Goal: Task Accomplishment & Management: Complete application form

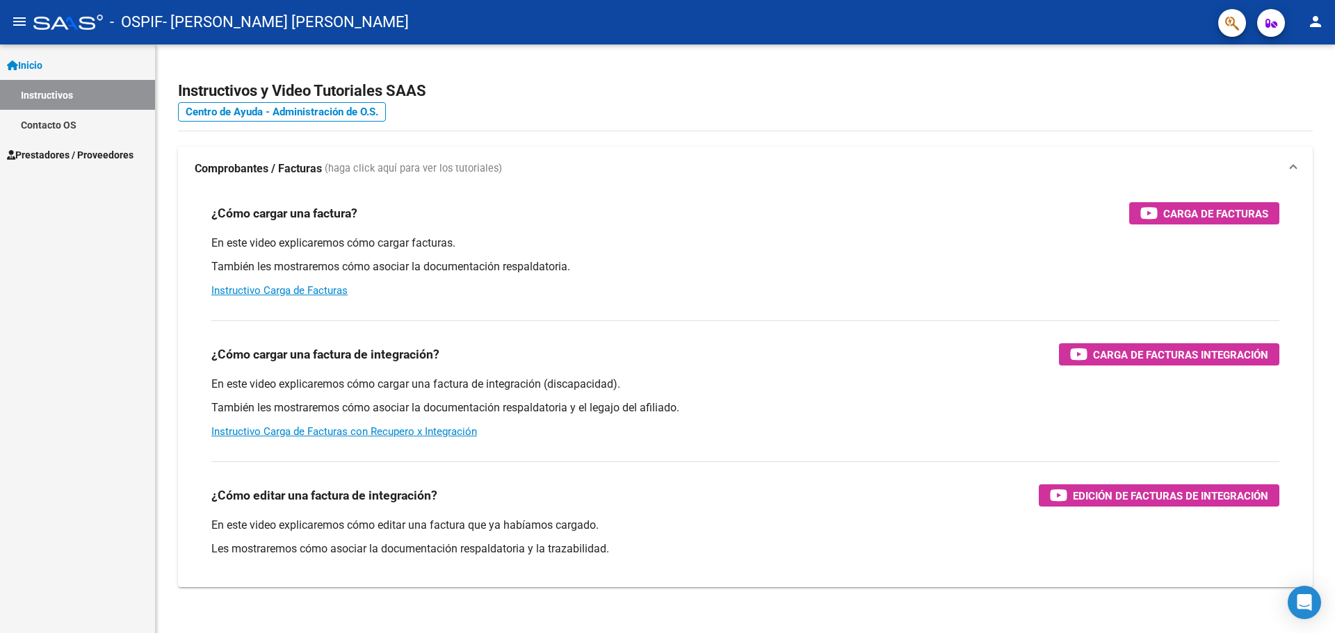
click at [101, 131] on link "Contacto OS" at bounding box center [77, 125] width 155 height 30
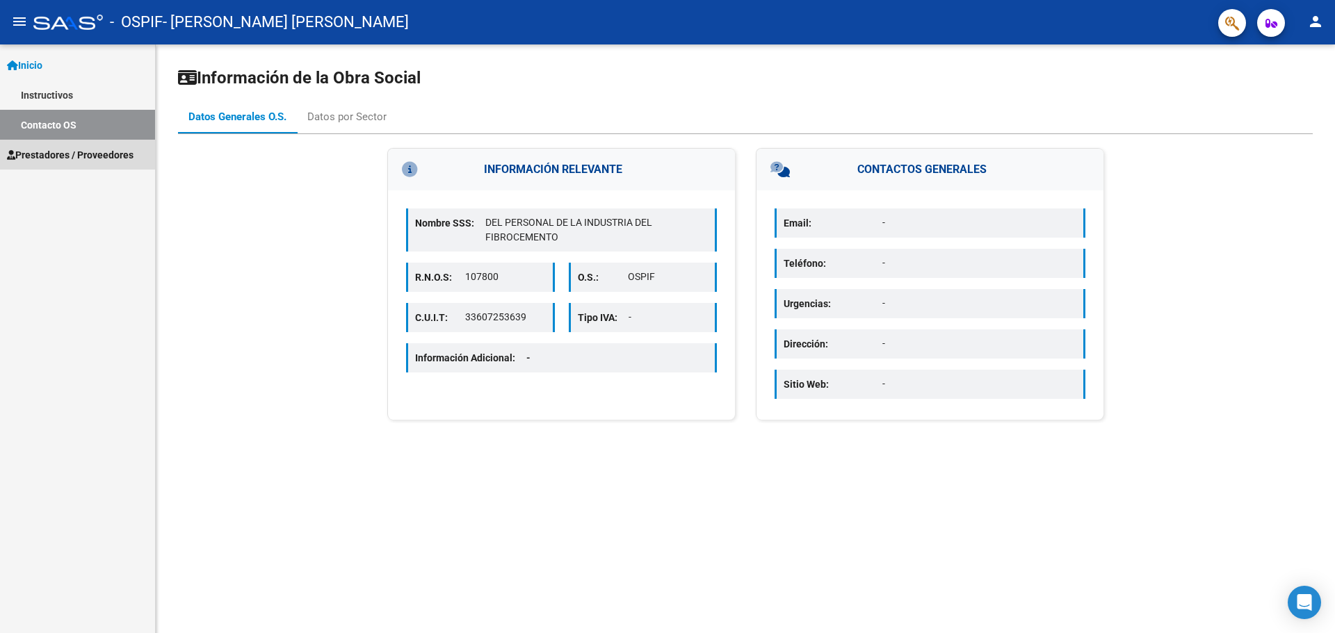
click at [111, 154] on span "Prestadores / Proveedores" at bounding box center [70, 154] width 127 height 15
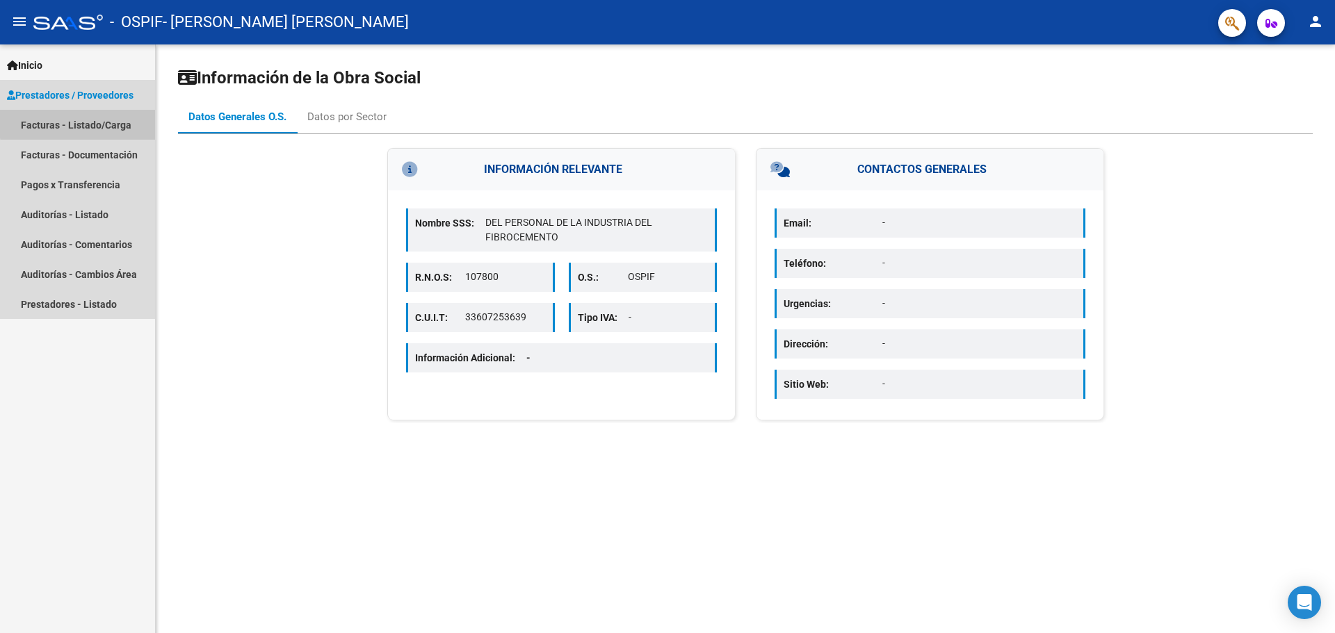
click at [106, 122] on link "Facturas - Listado/Carga" at bounding box center [77, 125] width 155 height 30
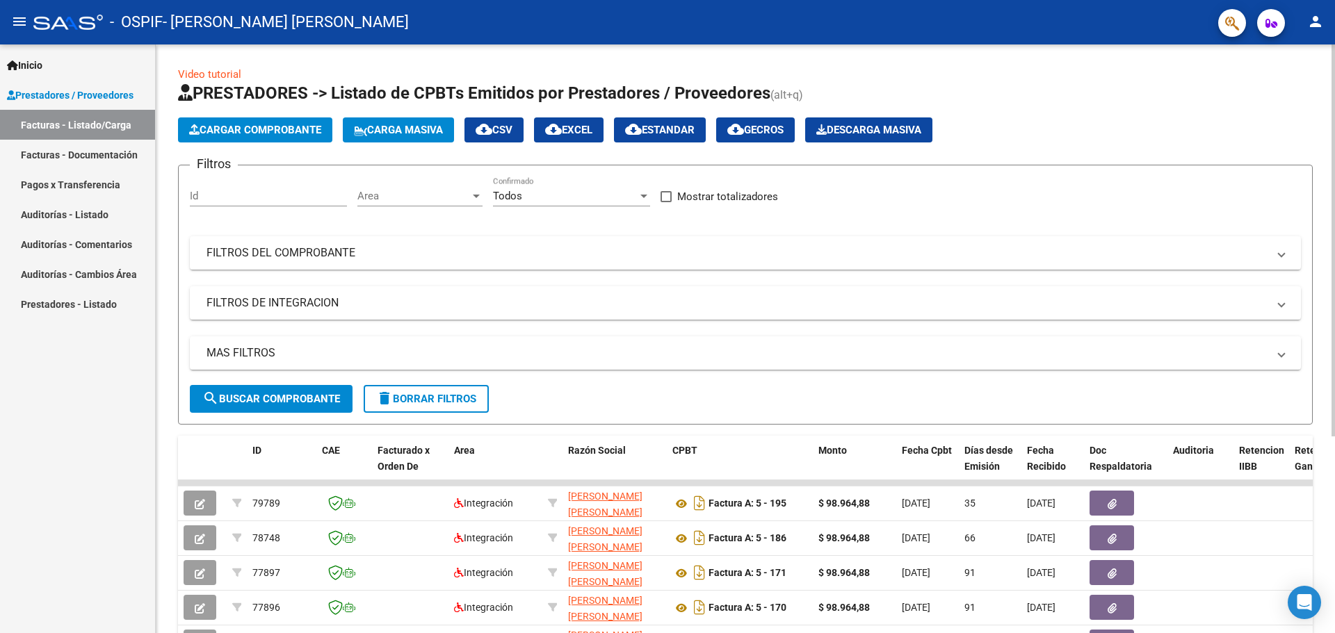
click at [241, 124] on span "Cargar Comprobante" at bounding box center [255, 130] width 132 height 13
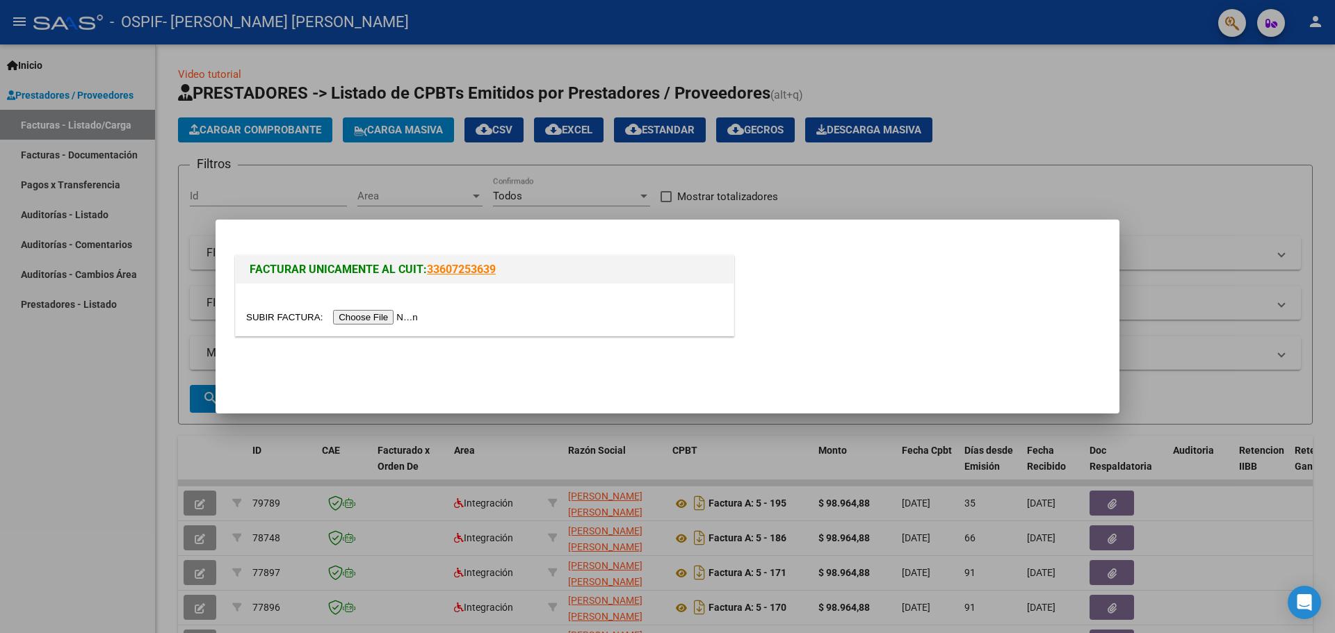
click at [373, 311] on input "file" at bounding box center [334, 317] width 176 height 15
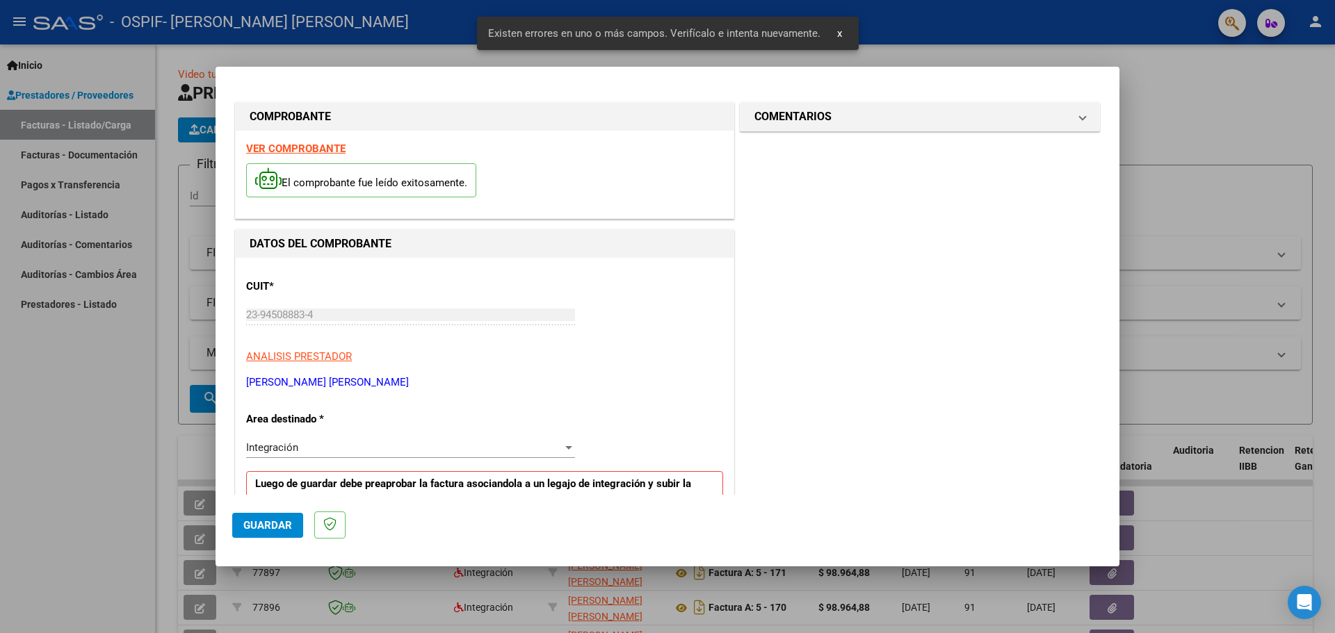
scroll to position [278, 0]
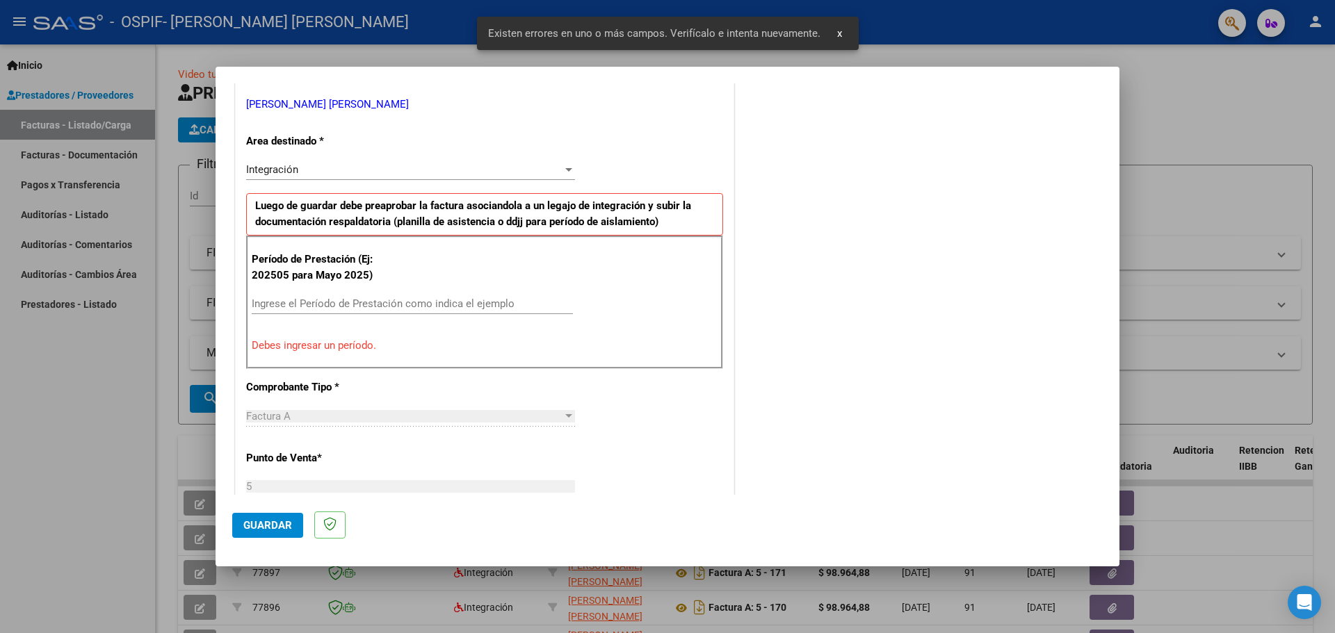
click at [370, 171] on div "Integración" at bounding box center [404, 169] width 316 height 13
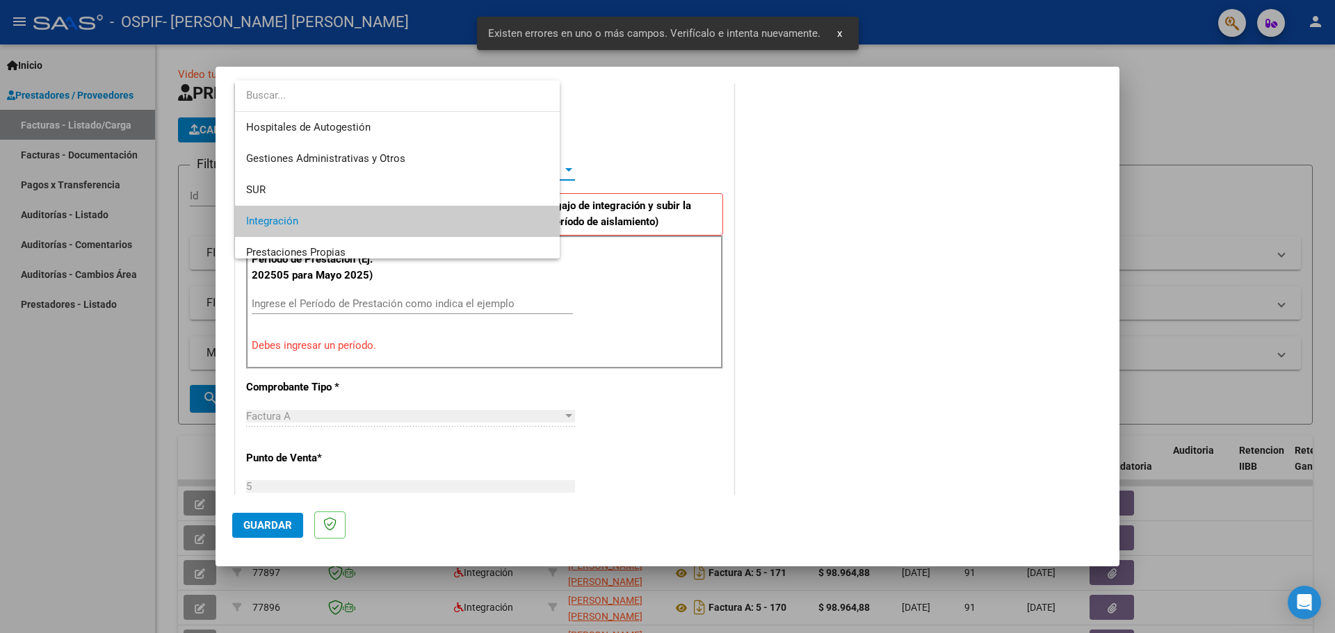
scroll to position [52, 0]
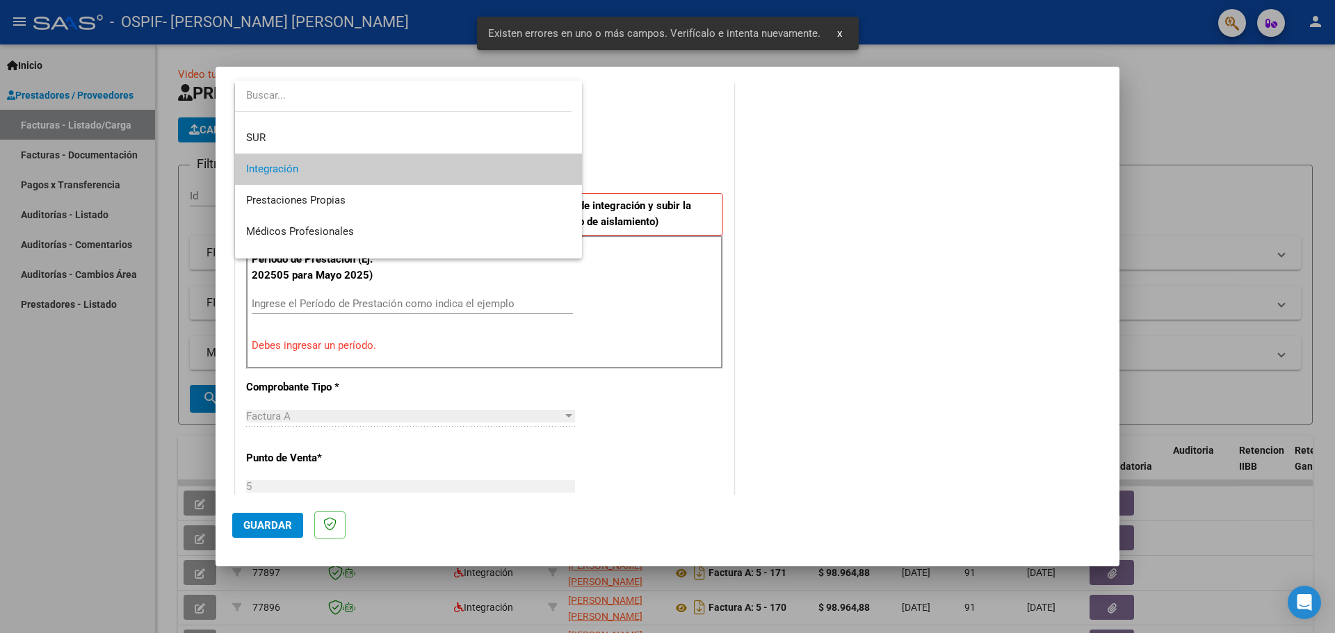
click at [370, 171] on span "Integración" at bounding box center [408, 169] width 325 height 31
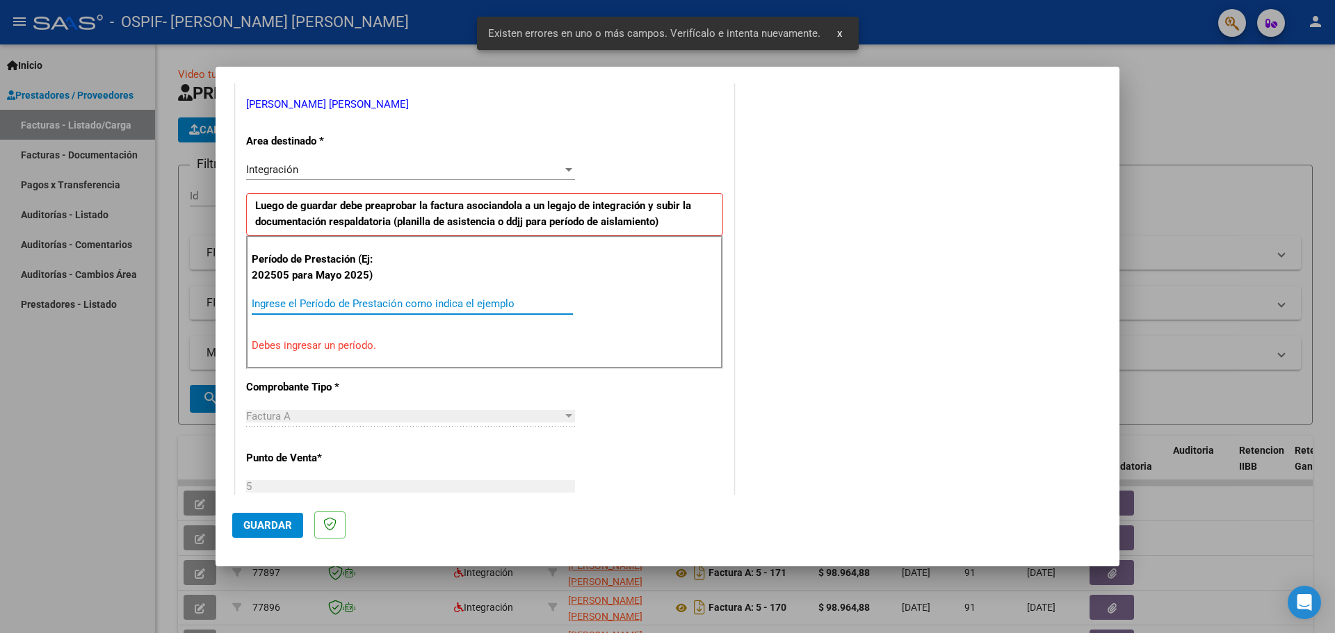
click at [400, 304] on input "Ingrese el Período de Prestación como indica el ejemplo" at bounding box center [412, 304] width 321 height 13
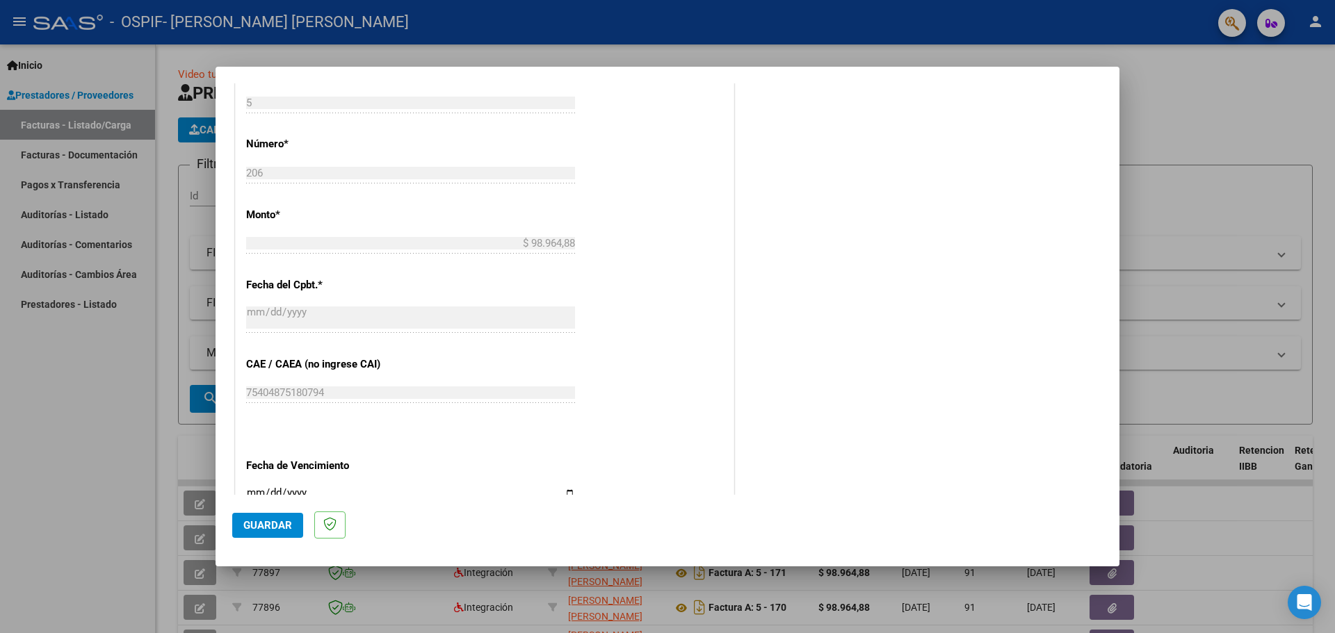
scroll to position [812, 0]
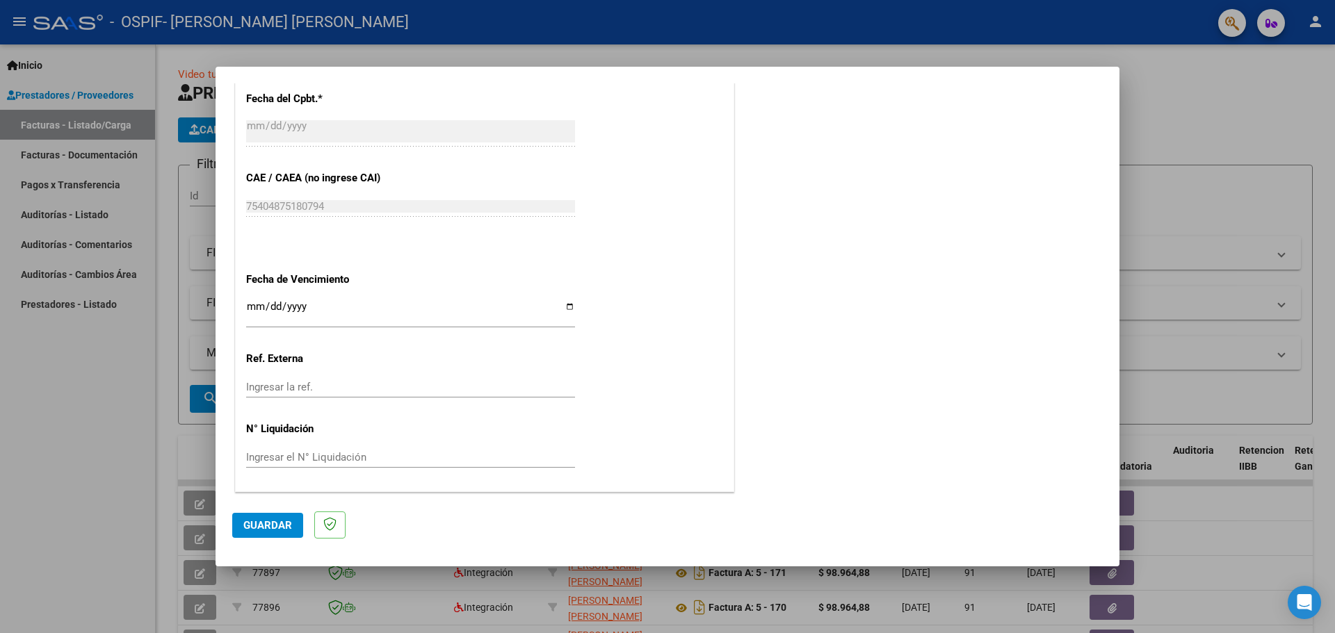
type input "202509"
click at [564, 307] on input "Ingresar la fecha" at bounding box center [410, 312] width 329 height 22
type input "[DATE]"
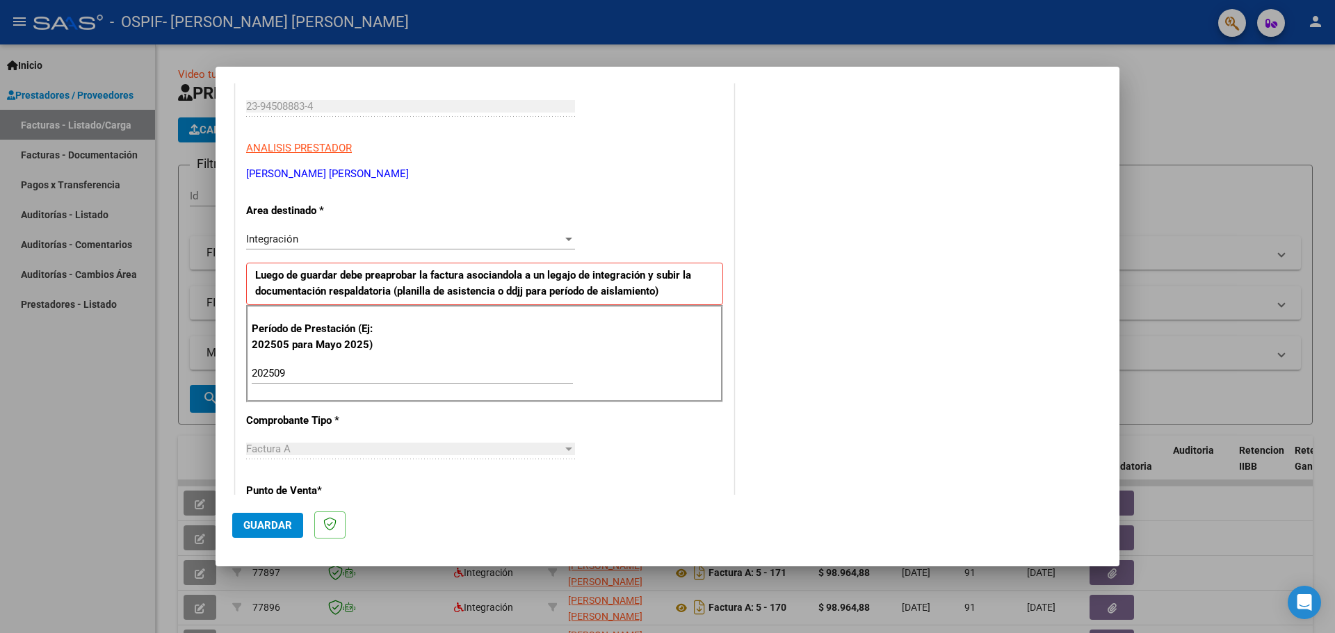
scroll to position [695, 0]
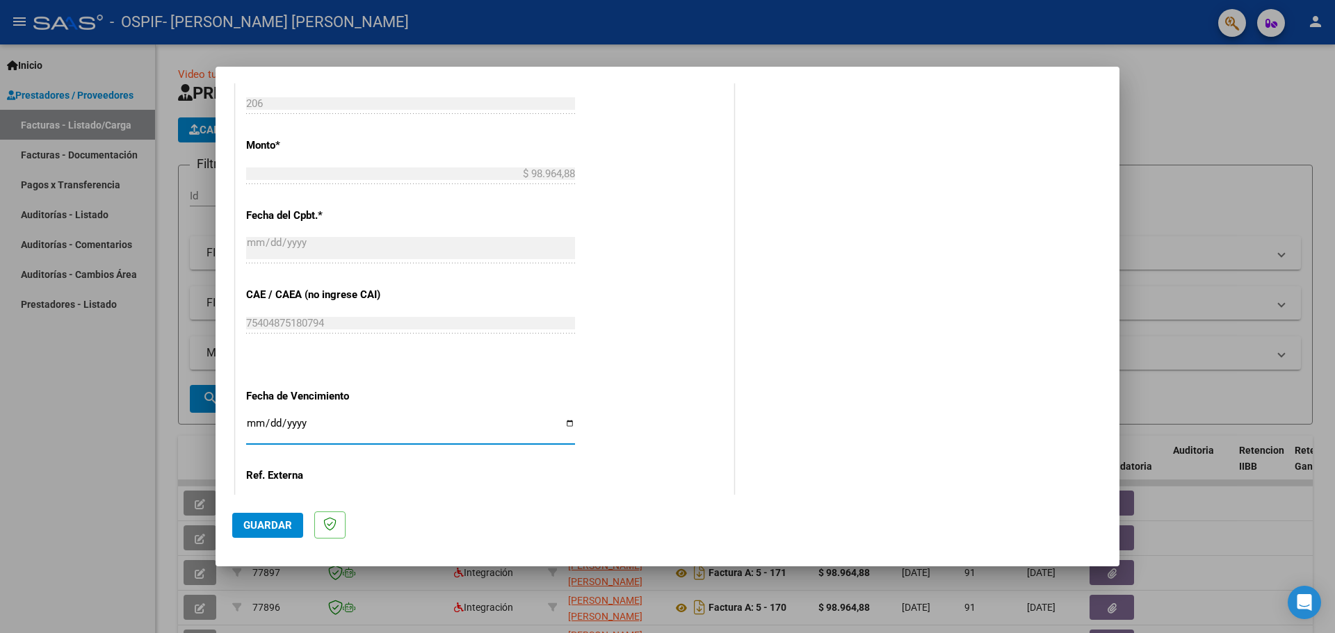
click at [254, 526] on span "Guardar" at bounding box center [267, 525] width 49 height 13
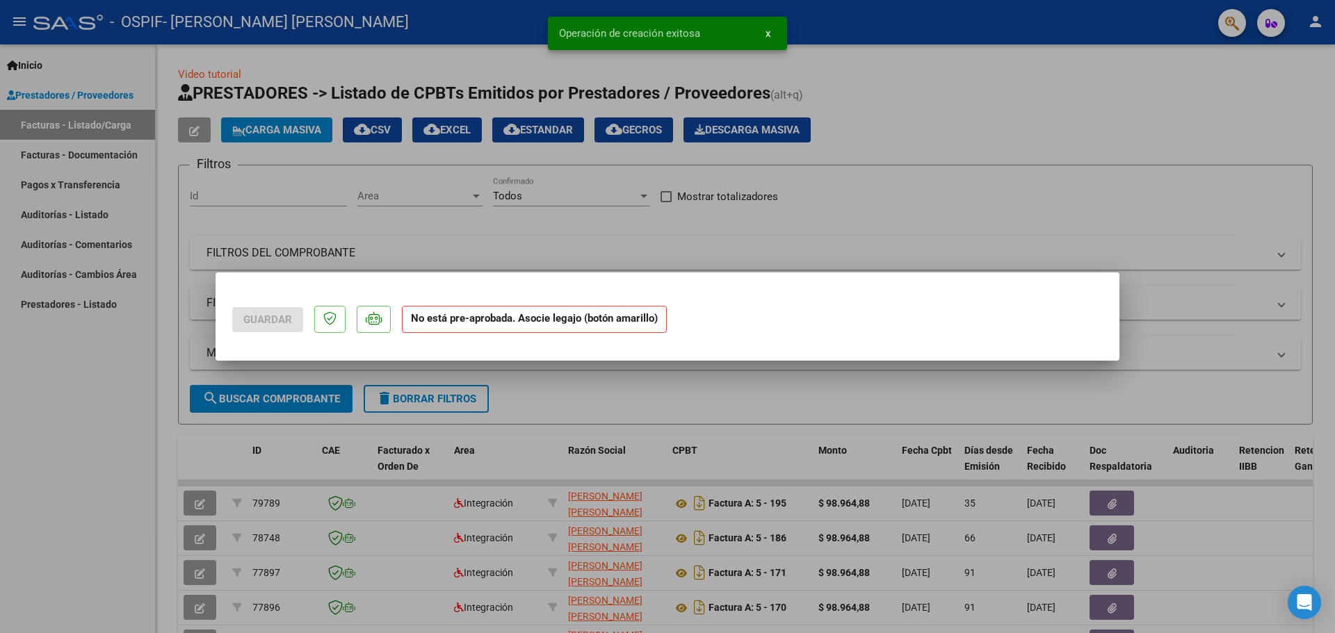
scroll to position [0, 0]
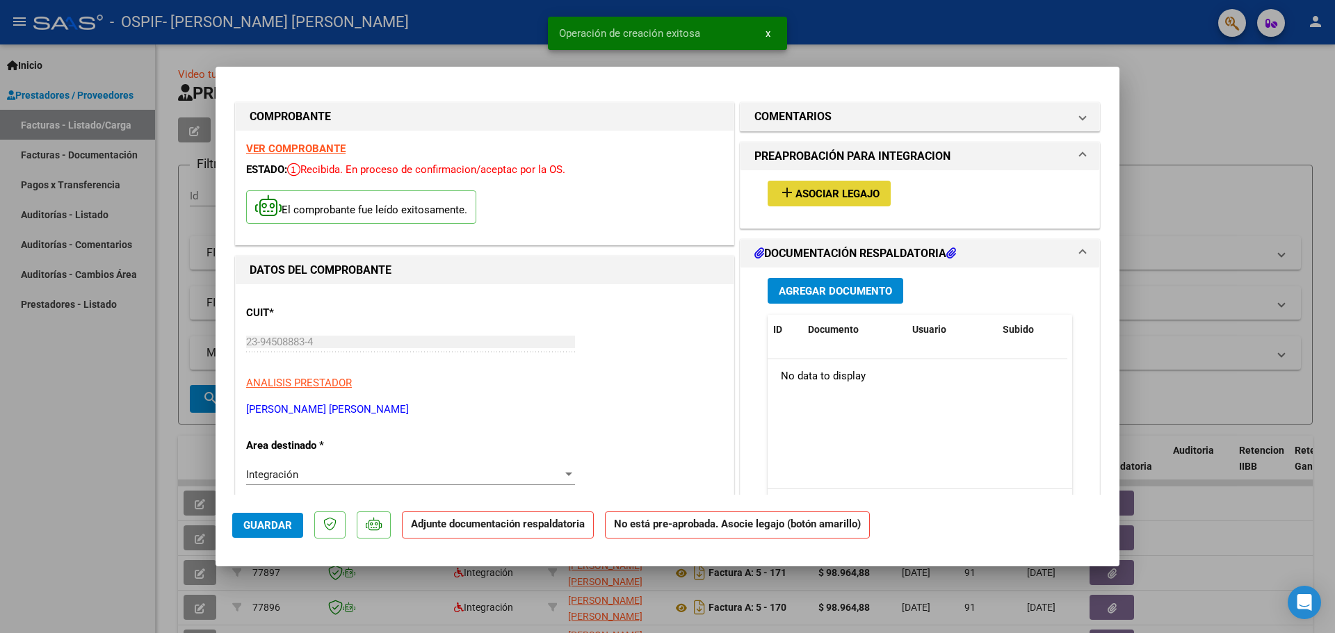
click at [860, 194] on span "Asociar Legajo" at bounding box center [837, 194] width 84 height 13
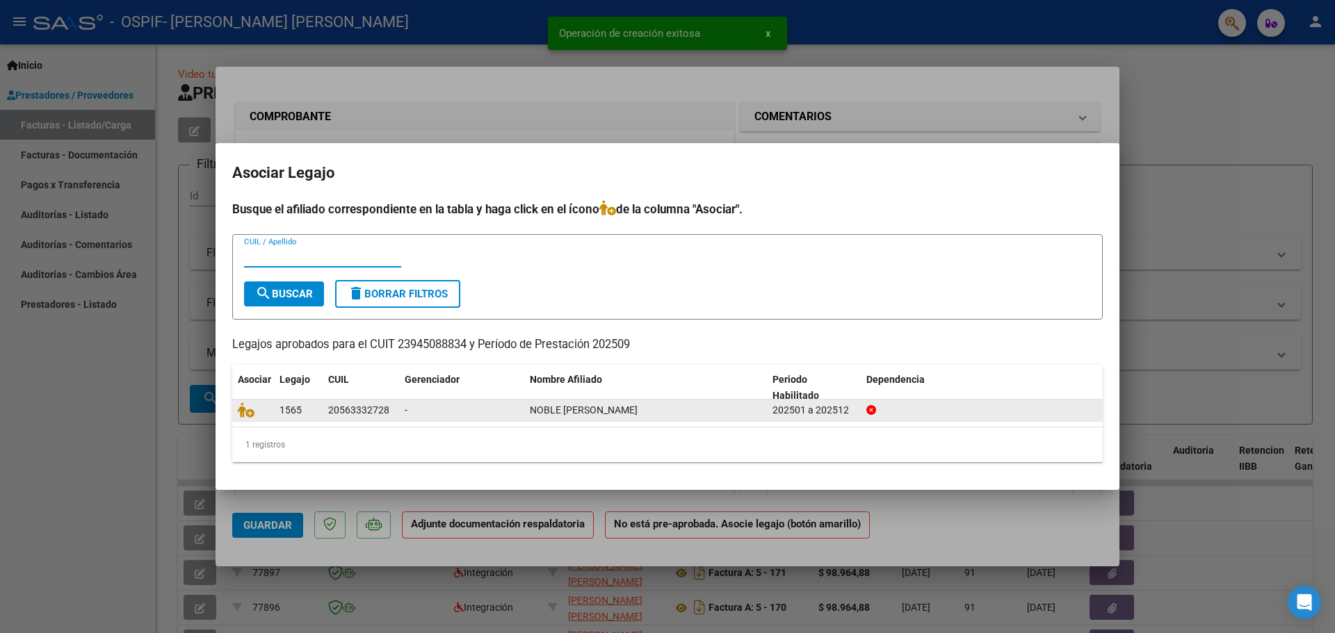
click at [514, 408] on div "-" at bounding box center [462, 410] width 114 height 16
click at [327, 413] on datatable-body-cell "20563332728" at bounding box center [361, 411] width 76 height 22
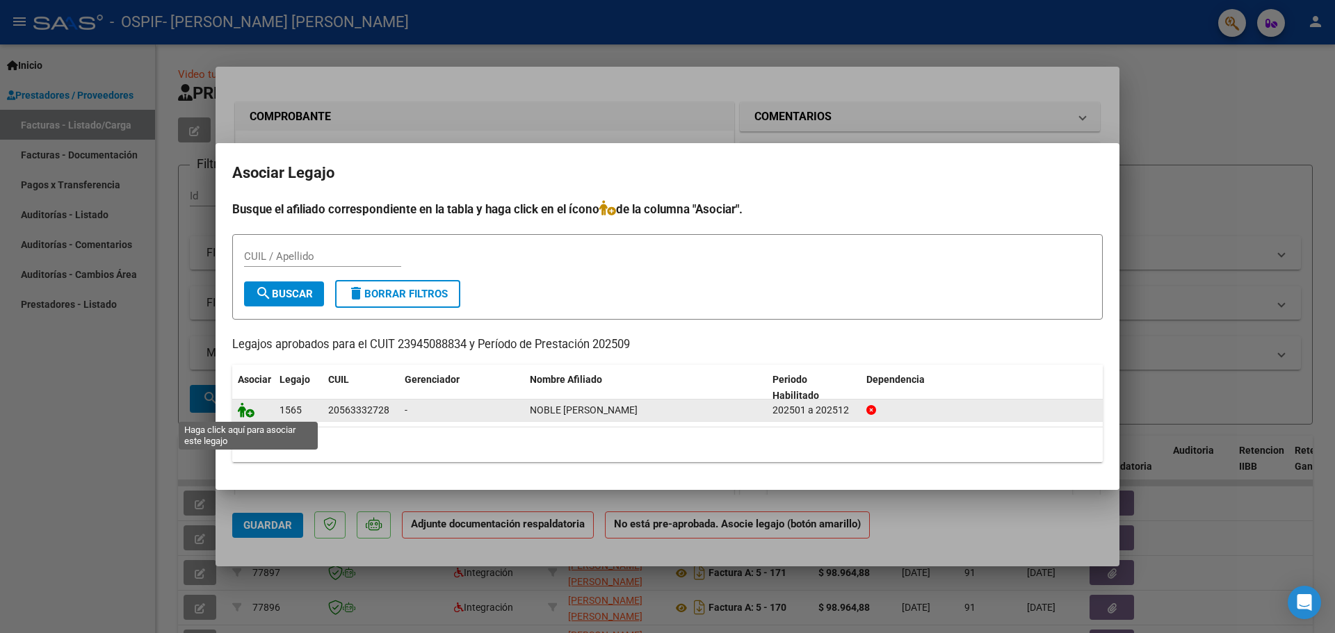
click at [243, 412] on icon at bounding box center [246, 409] width 17 height 15
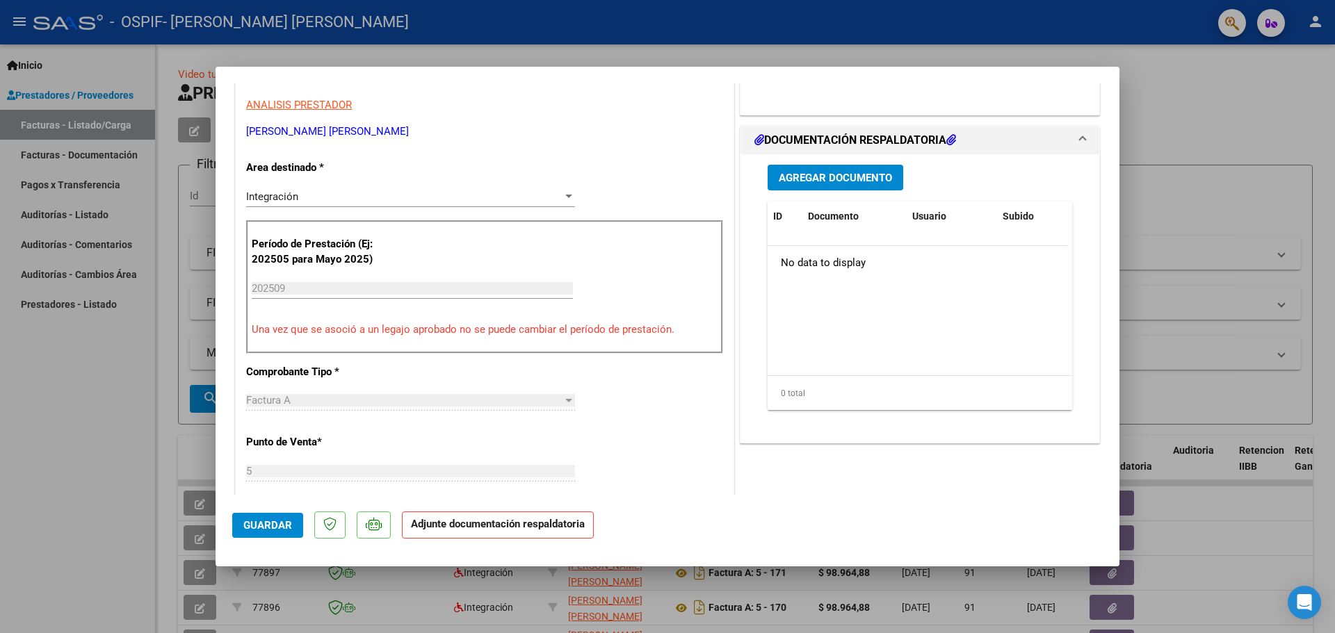
scroll to position [209, 0]
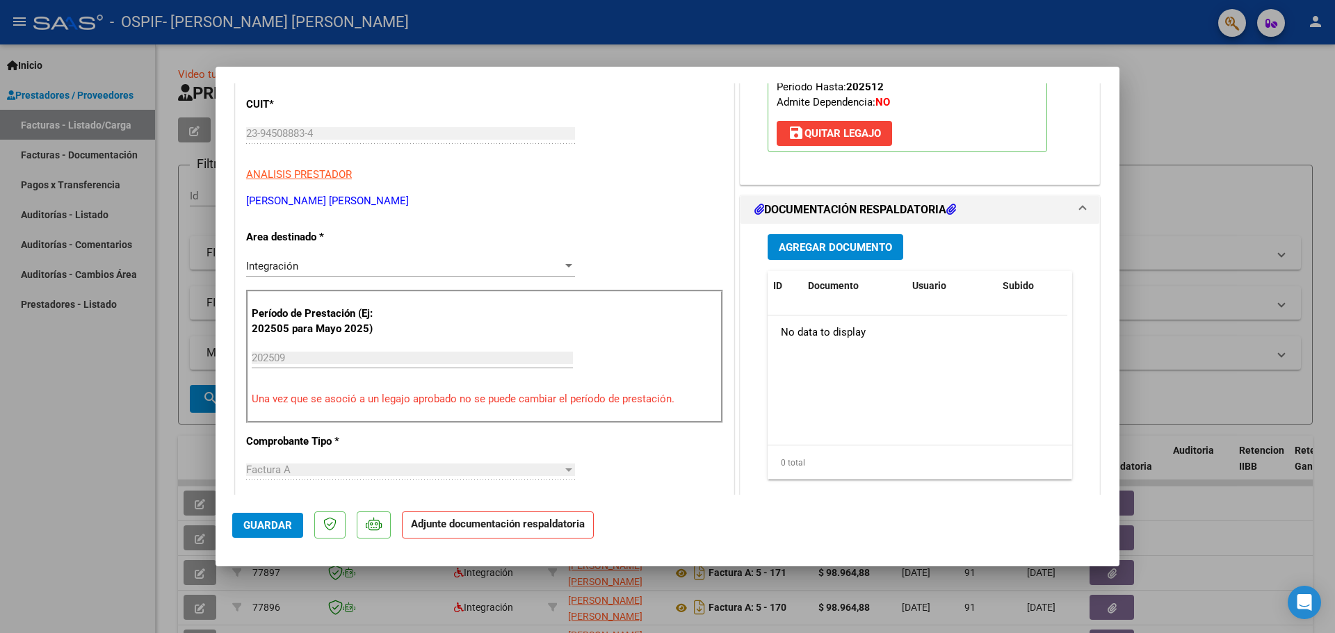
click at [829, 238] on button "Agregar Documento" at bounding box center [835, 247] width 136 height 26
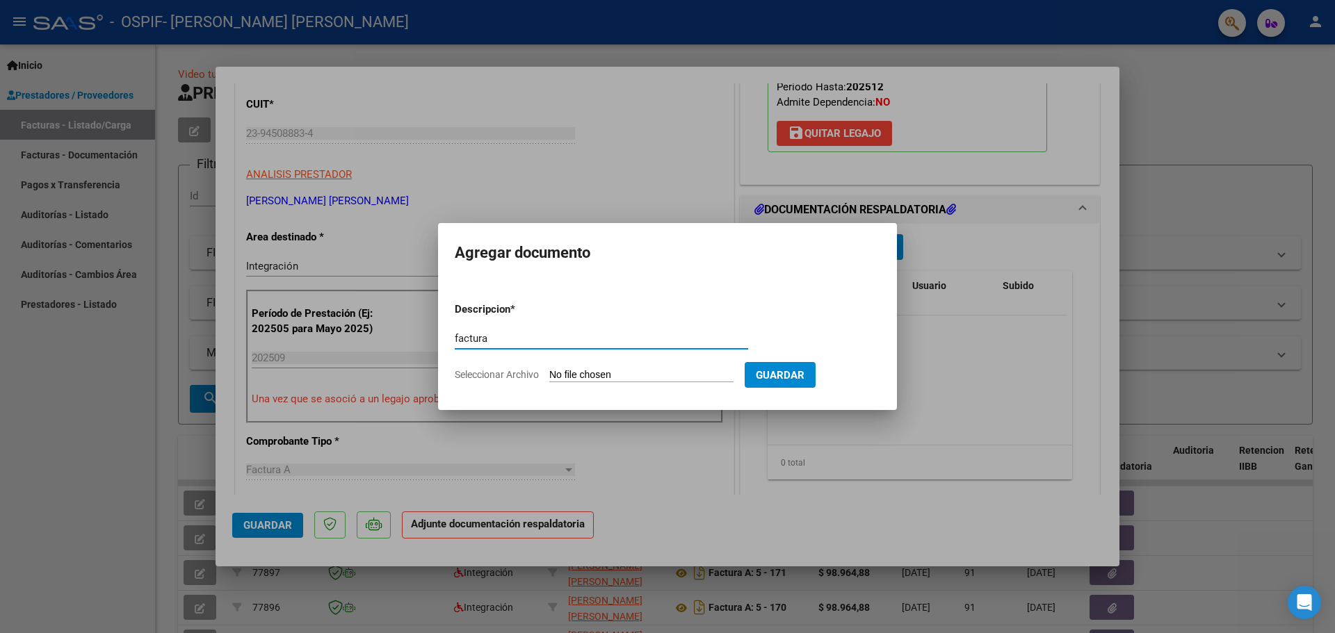
type input "factura"
click at [621, 367] on form "Descripcion * factura Escriba aquí una descripcion Seleccionar Archivo Guardar" at bounding box center [667, 341] width 425 height 101
click at [621, 377] on input "Seleccionar Archivo" at bounding box center [641, 375] width 184 height 13
click at [692, 382] on form "Descripcion * factura Escriba aquí una descripcion Seleccionar Archivo Guardar" at bounding box center [667, 341] width 425 height 101
click at [692, 377] on input "Seleccionar Archivo" at bounding box center [641, 375] width 184 height 13
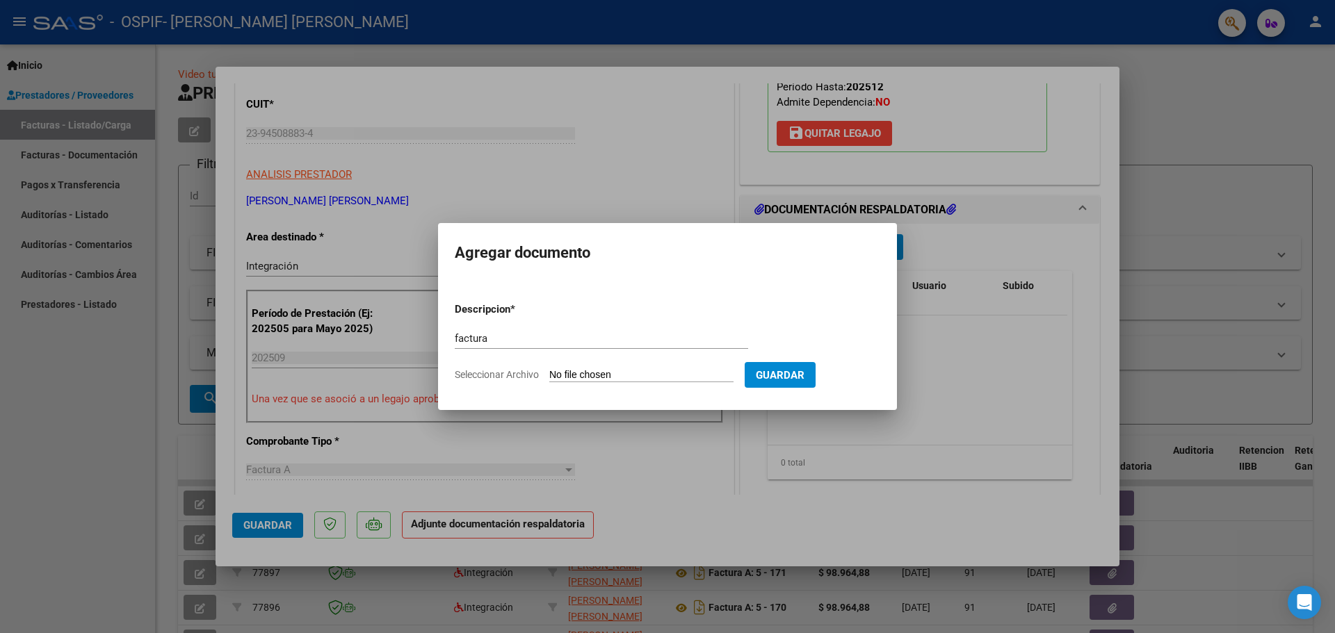
type input "C:\fakepath\23945088834_001_00005_00000206.pdf"
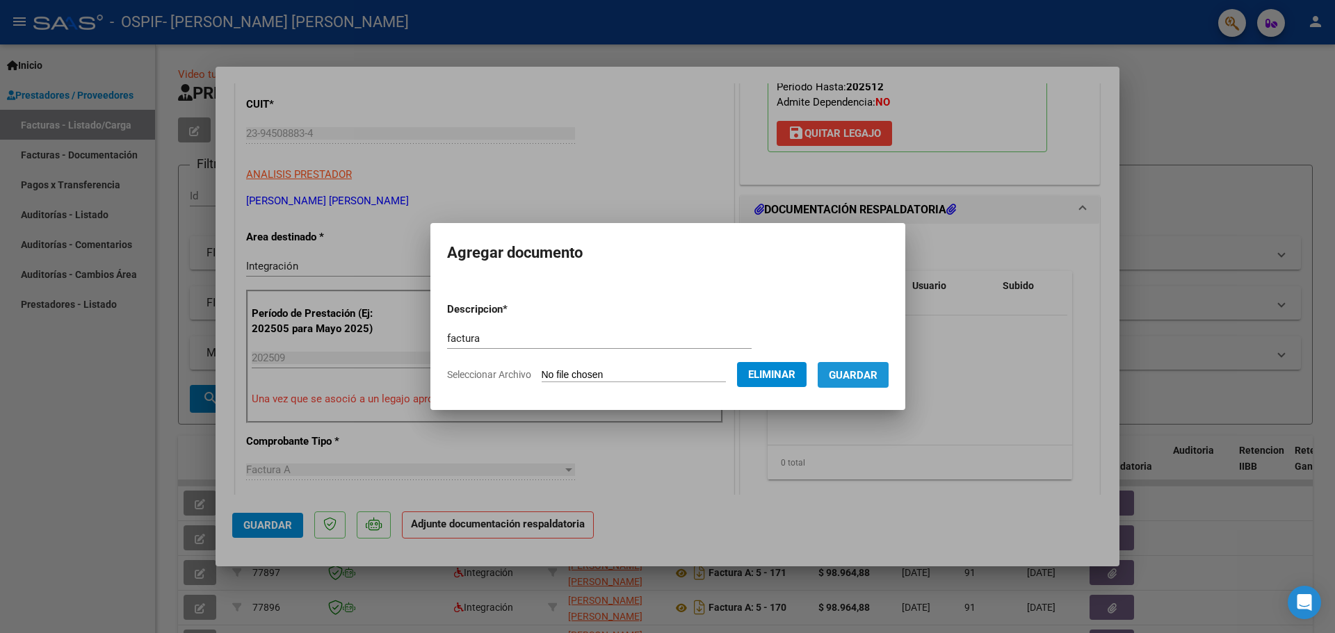
click at [861, 378] on span "Guardar" at bounding box center [853, 375] width 49 height 13
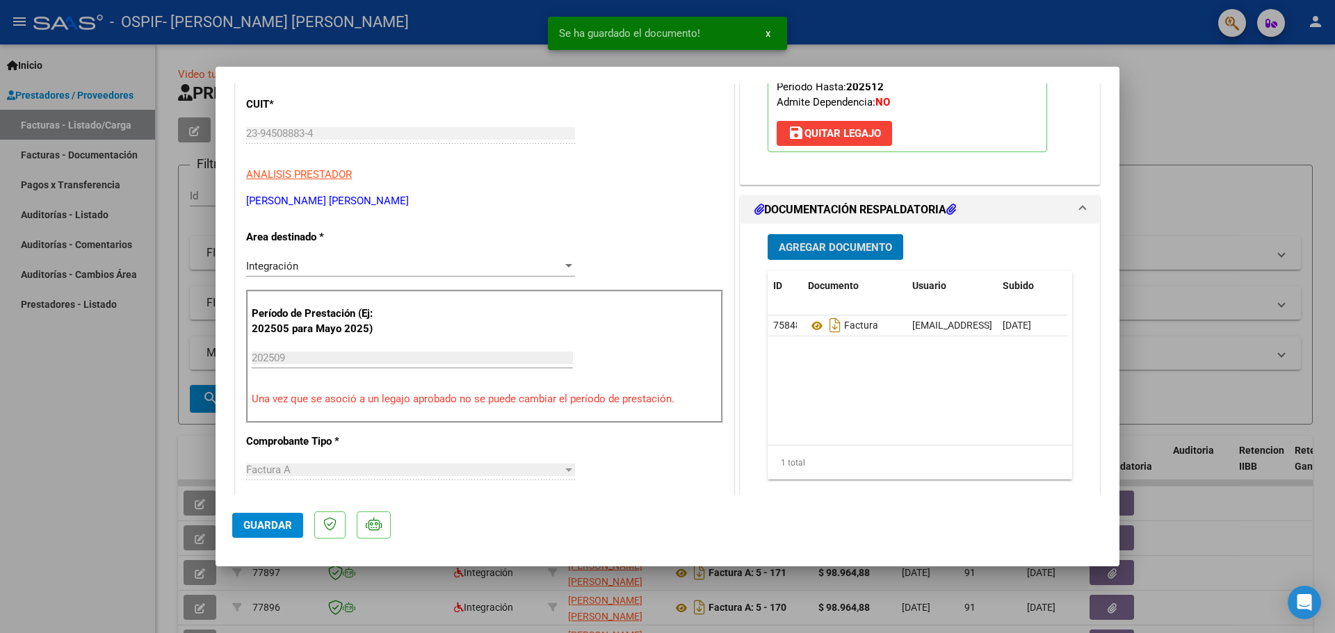
click at [838, 257] on button "Agregar Documento" at bounding box center [835, 247] width 136 height 26
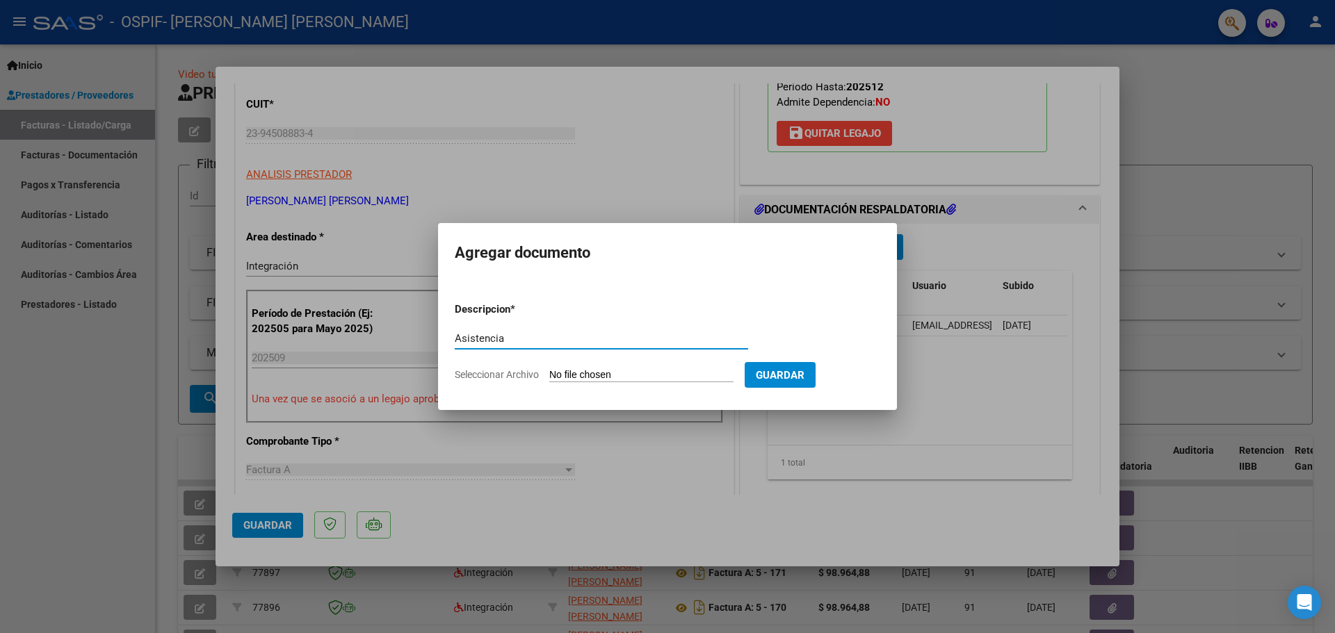
type input "Asistencia"
click at [601, 381] on input "Seleccionar Archivo" at bounding box center [641, 375] width 184 height 13
type input "C:\fakepath\Asistencia Septiembre.pdf"
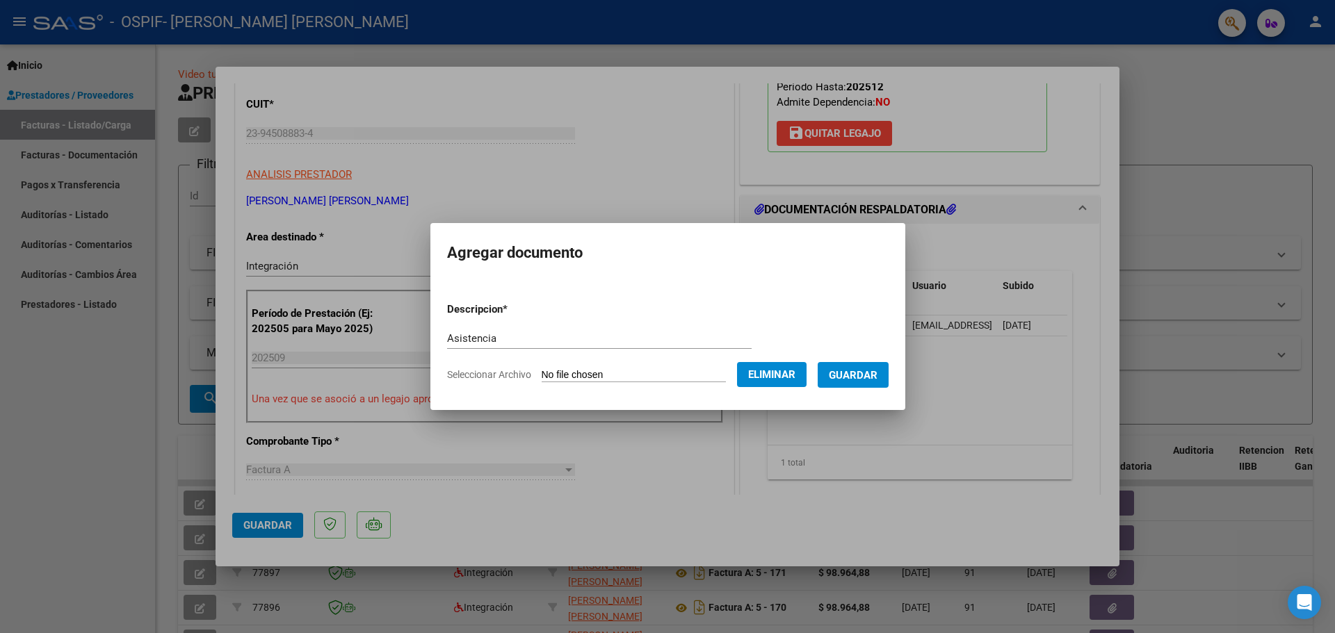
click at [875, 366] on button "Guardar" at bounding box center [852, 375] width 71 height 26
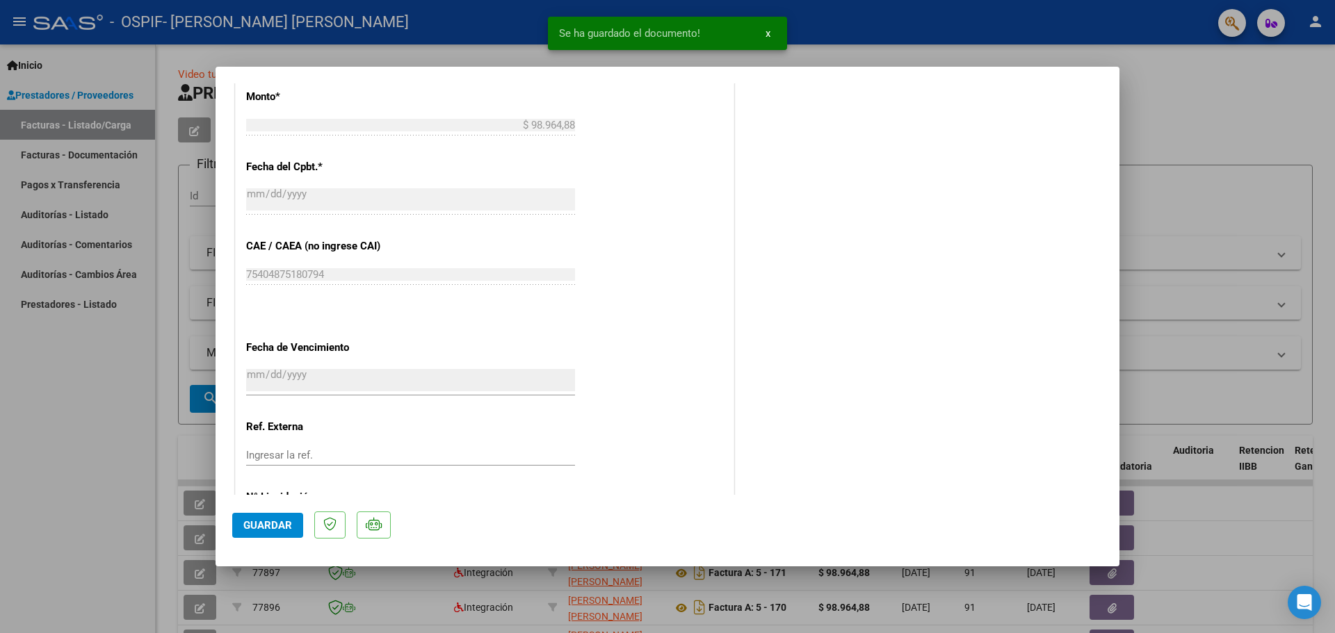
scroll to position [833, 0]
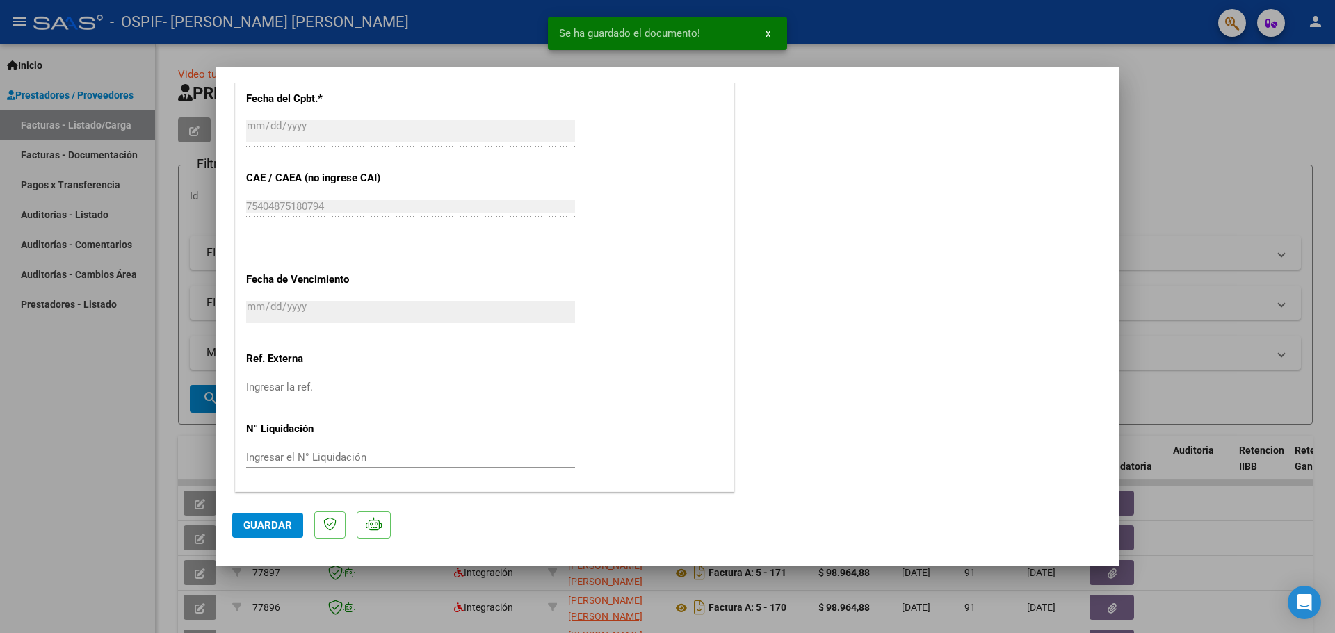
click at [264, 524] on span "Guardar" at bounding box center [267, 525] width 49 height 13
click at [243, 528] on span "Guardar" at bounding box center [267, 525] width 49 height 13
click at [1142, 50] on div at bounding box center [667, 316] width 1335 height 633
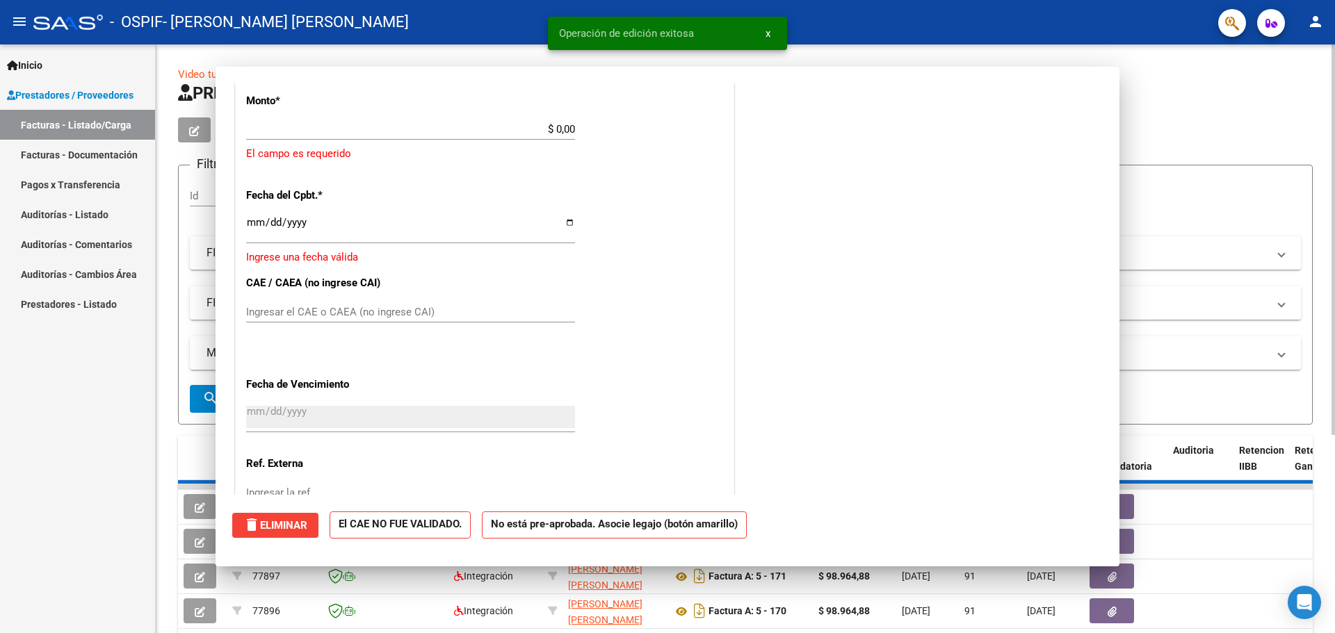
scroll to position [0, 0]
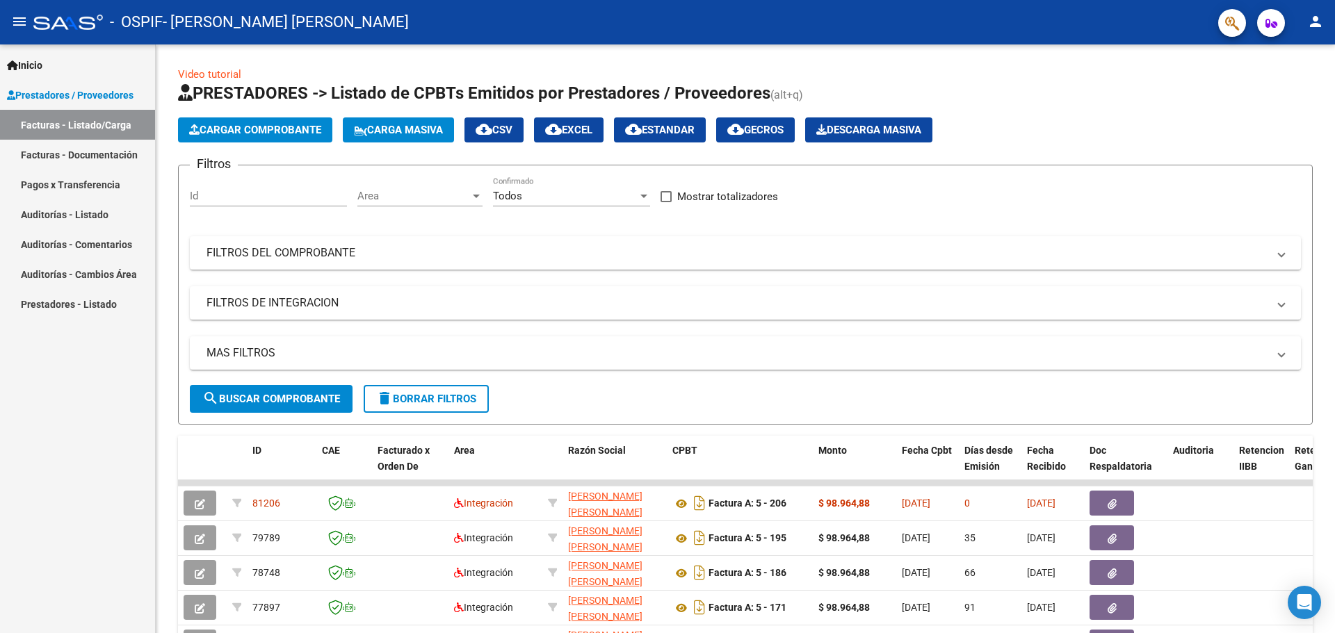
click at [1325, 22] on button "person" at bounding box center [1315, 22] width 28 height 28
